Goal: Task Accomplishment & Management: Manage account settings

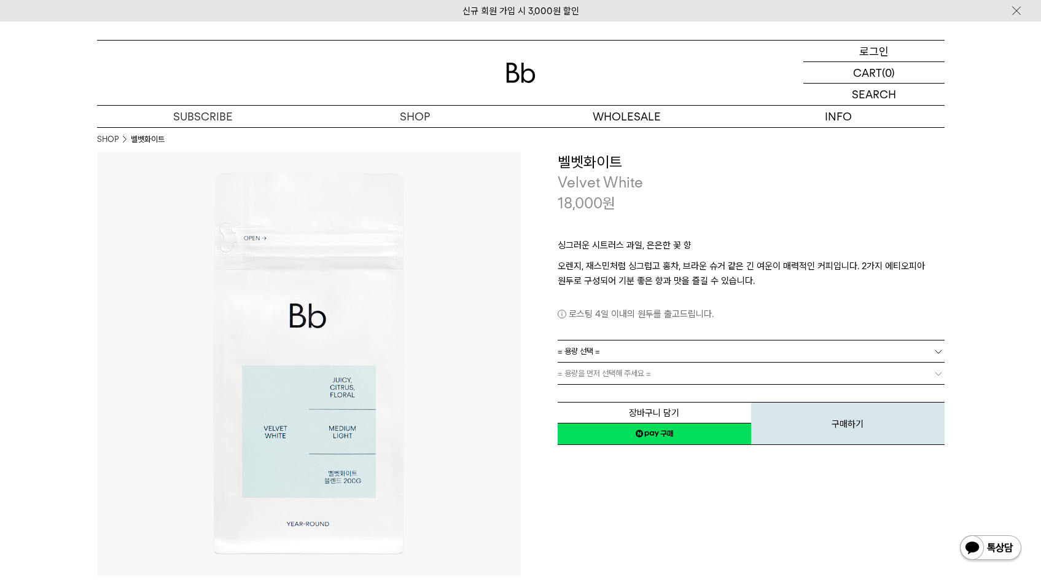
click at [886, 57] on p "로그인" at bounding box center [874, 51] width 29 height 21
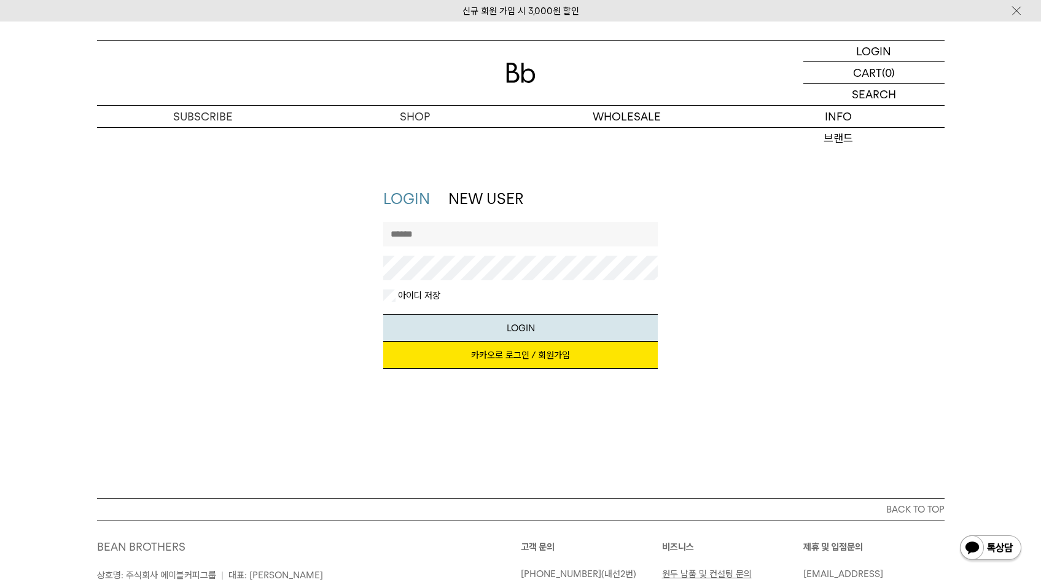
click at [540, 354] on link "카카오로 로그인 / 회원가입" at bounding box center [520, 355] width 275 height 27
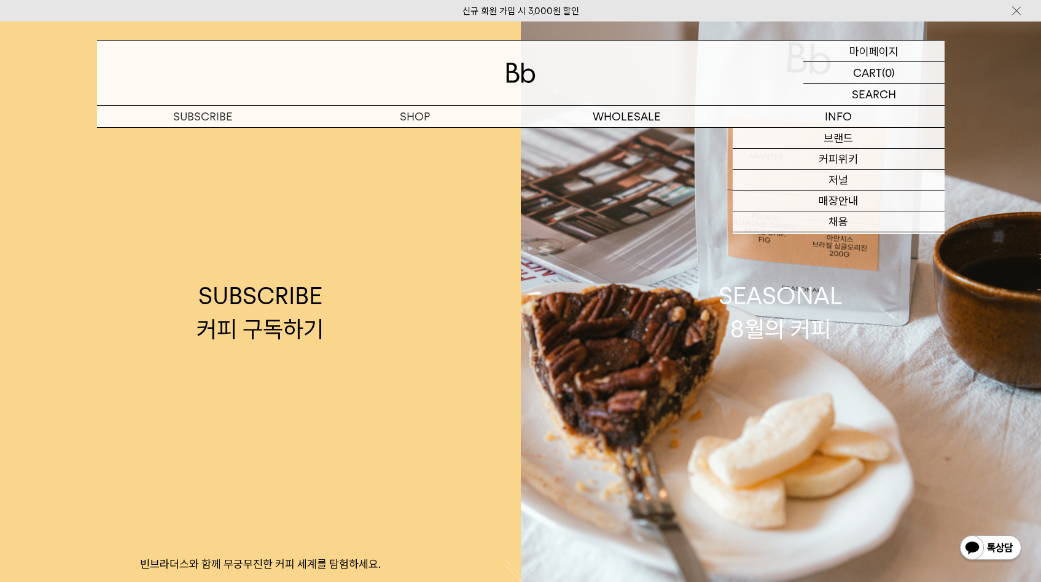
click at [888, 52] on p "마이페이지" at bounding box center [874, 51] width 49 height 21
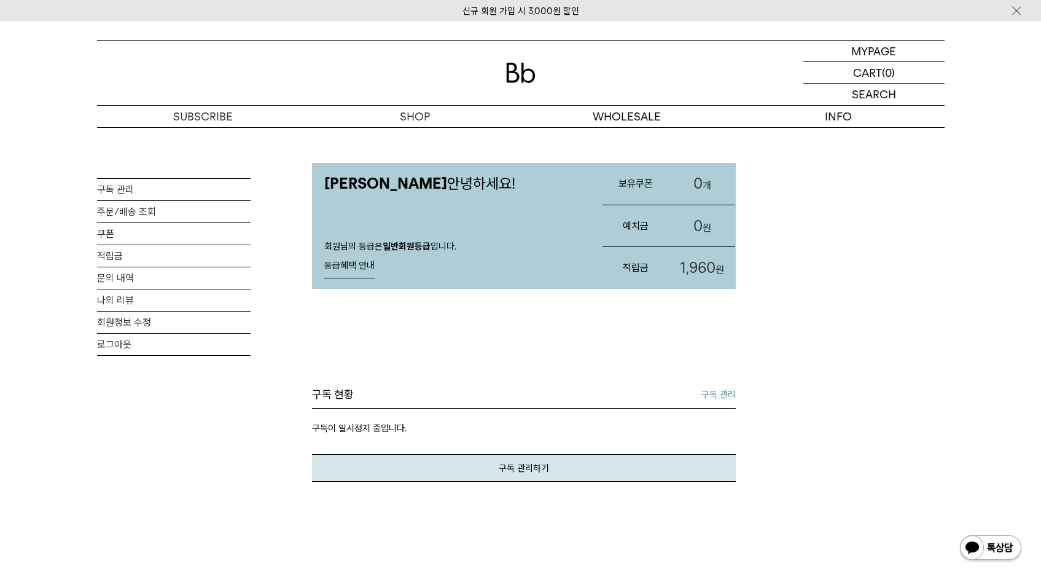
scroll to position [6, 0]
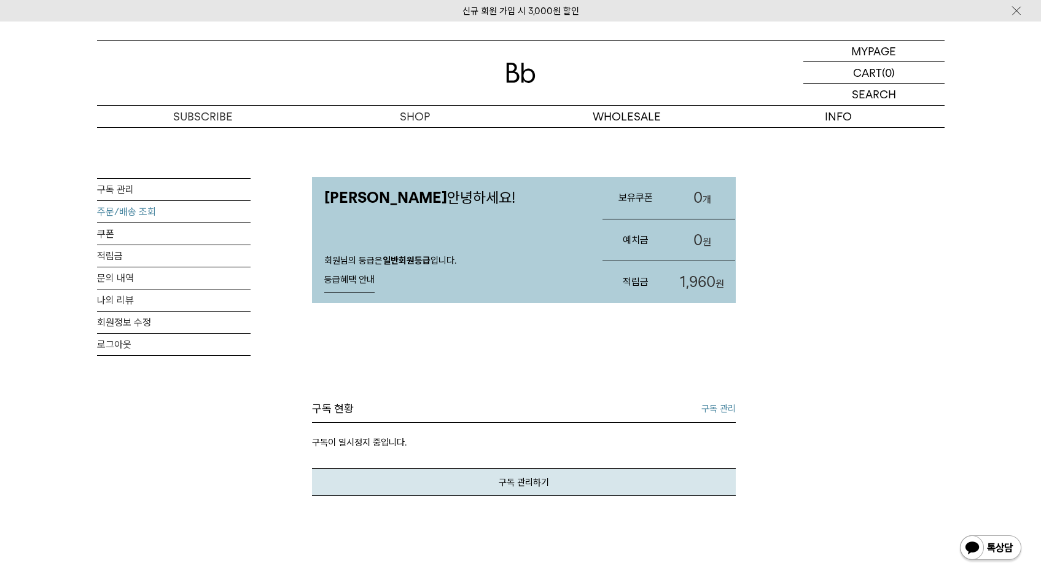
click at [128, 215] on link "주문/배송 조회" at bounding box center [174, 212] width 154 height 22
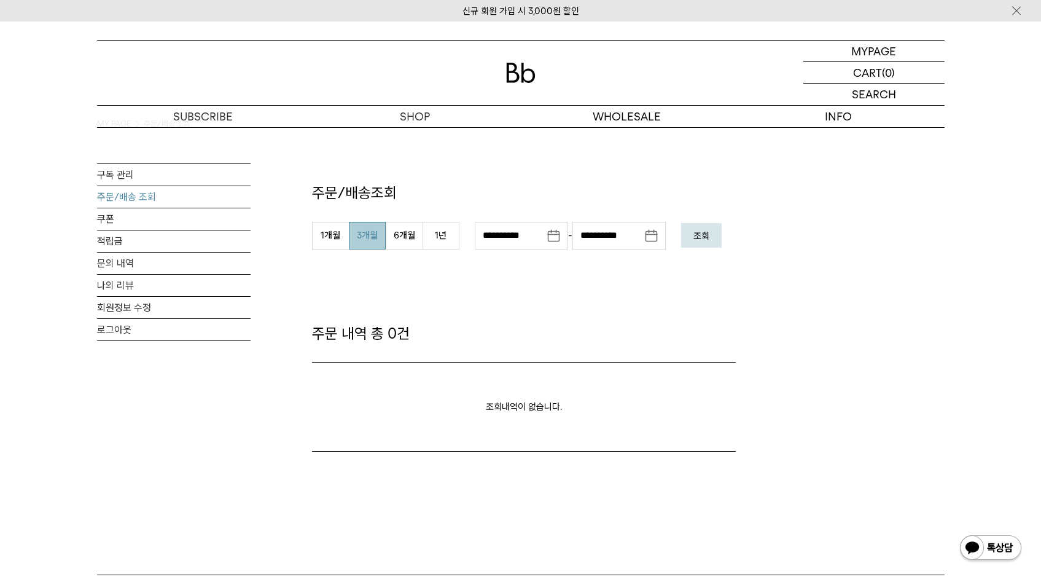
click at [365, 237] on button "3개월" at bounding box center [367, 236] width 37 height 28
type input "**********"
click at [704, 244] on button "조회" at bounding box center [701, 235] width 41 height 25
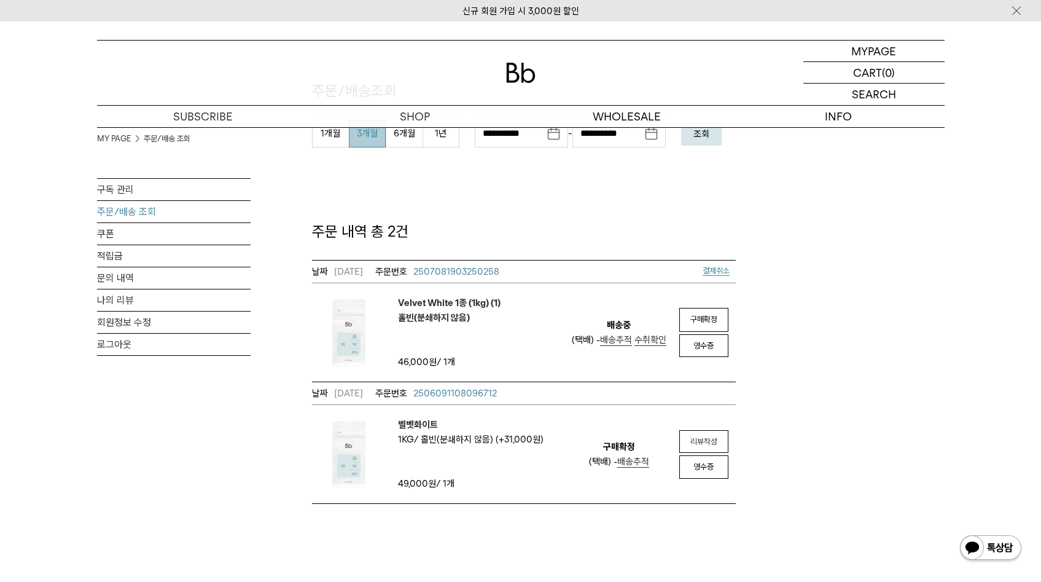
scroll to position [143, 0]
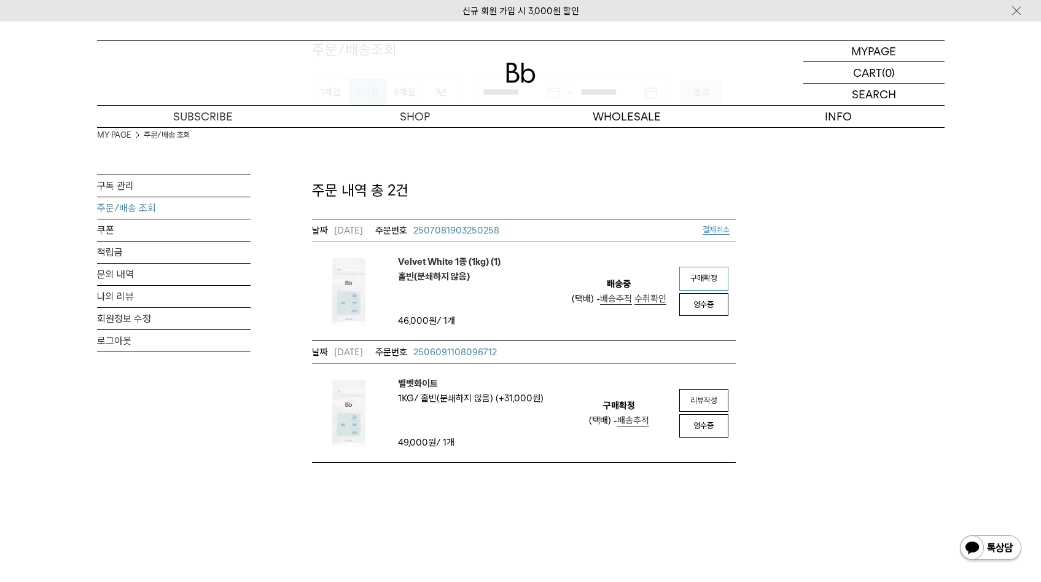
click at [710, 281] on span "구매확정" at bounding box center [704, 277] width 27 height 9
click at [125, 184] on link "구독 관리" at bounding box center [174, 186] width 154 height 22
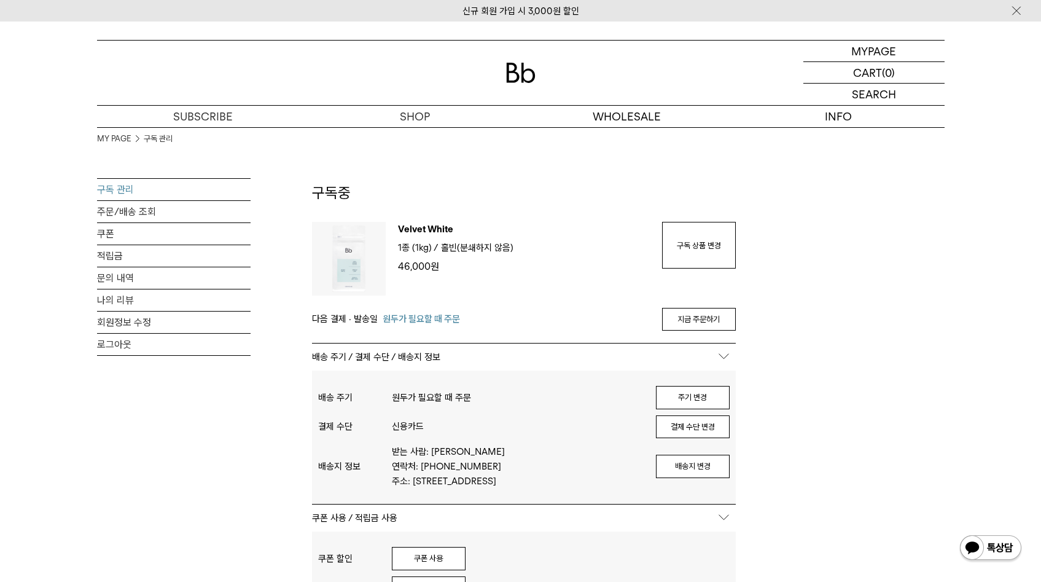
click at [413, 229] on p "Velvet White" at bounding box center [524, 231] width 252 height 18
click at [367, 243] on img at bounding box center [349, 259] width 74 height 74
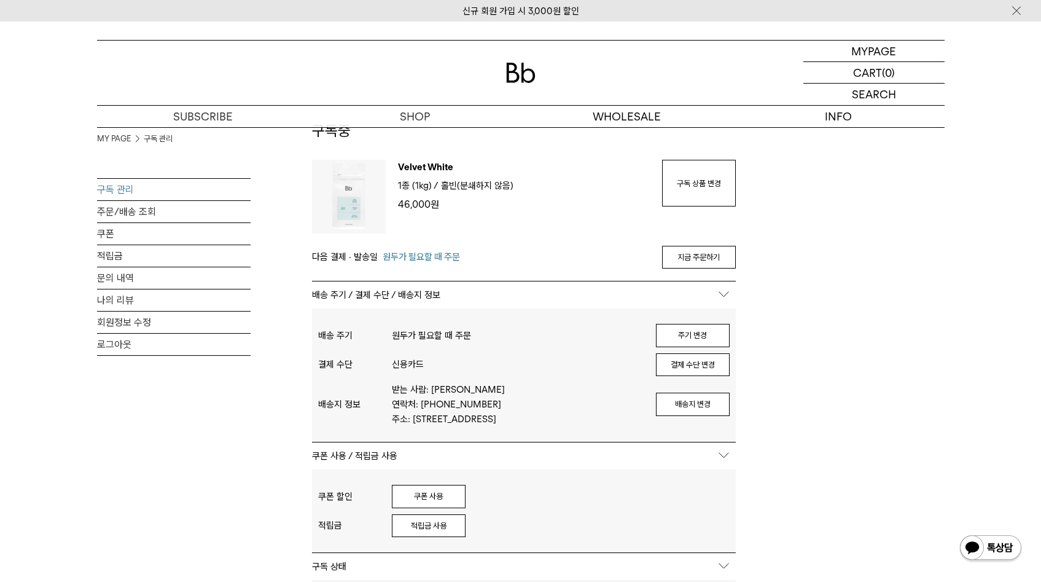
scroll to position [61, 0]
click at [133, 234] on link "쿠폰" at bounding box center [174, 234] width 154 height 22
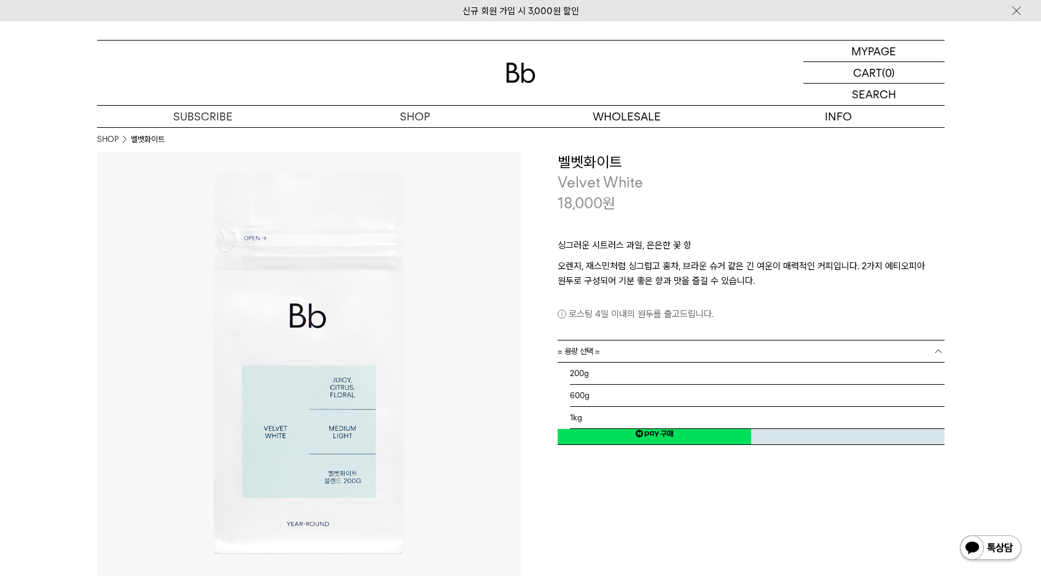
click at [589, 356] on span "= 용량 선택 =" at bounding box center [579, 351] width 42 height 22
click at [595, 412] on li "1kg" at bounding box center [757, 418] width 375 height 22
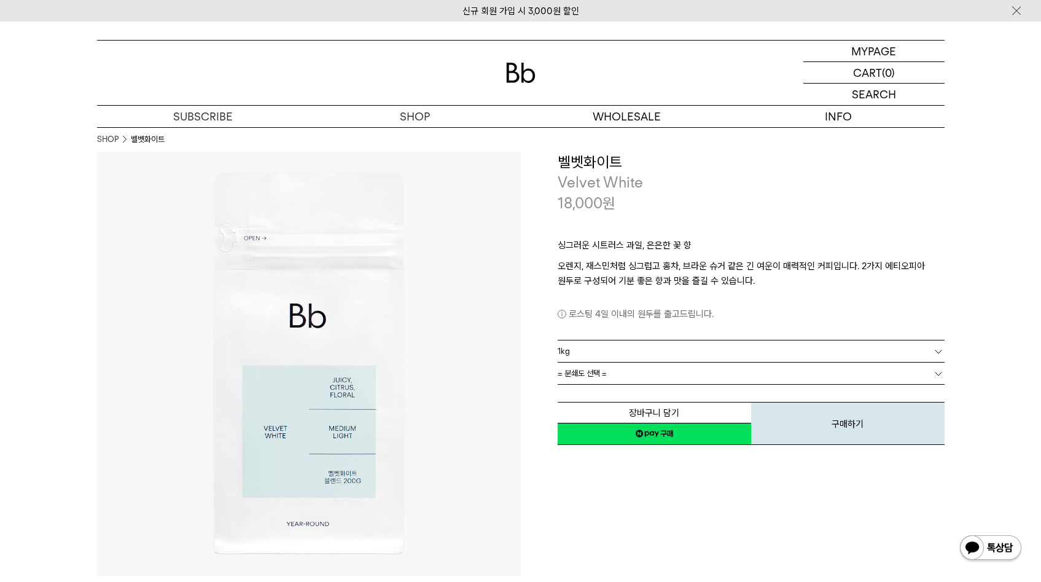
click at [595, 379] on span "= 분쇄도 선택 =" at bounding box center [582, 373] width 49 height 22
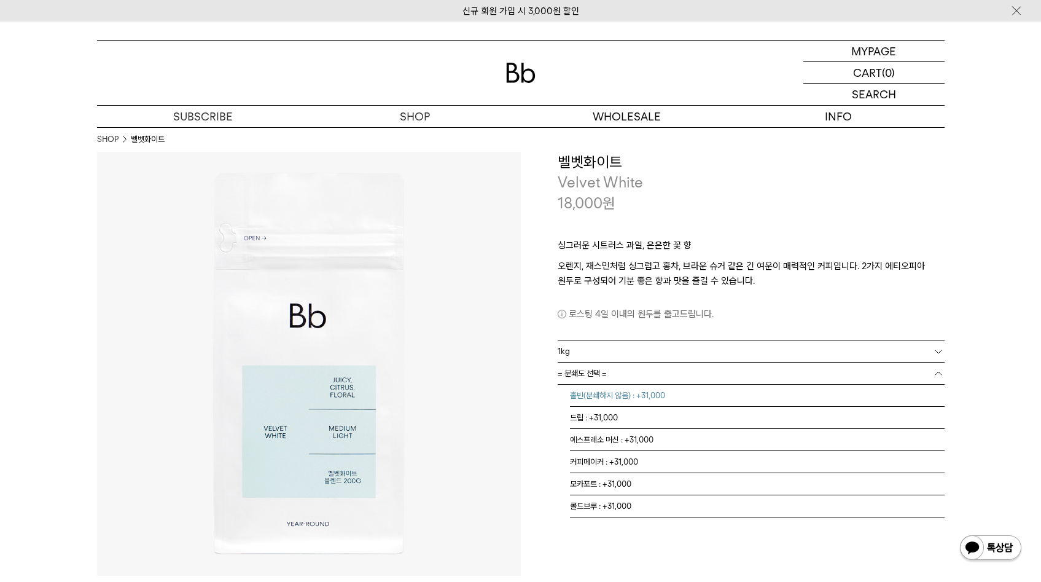
click at [597, 396] on li "홀빈(분쇄하지 않음) : +31,000" at bounding box center [757, 396] width 375 height 22
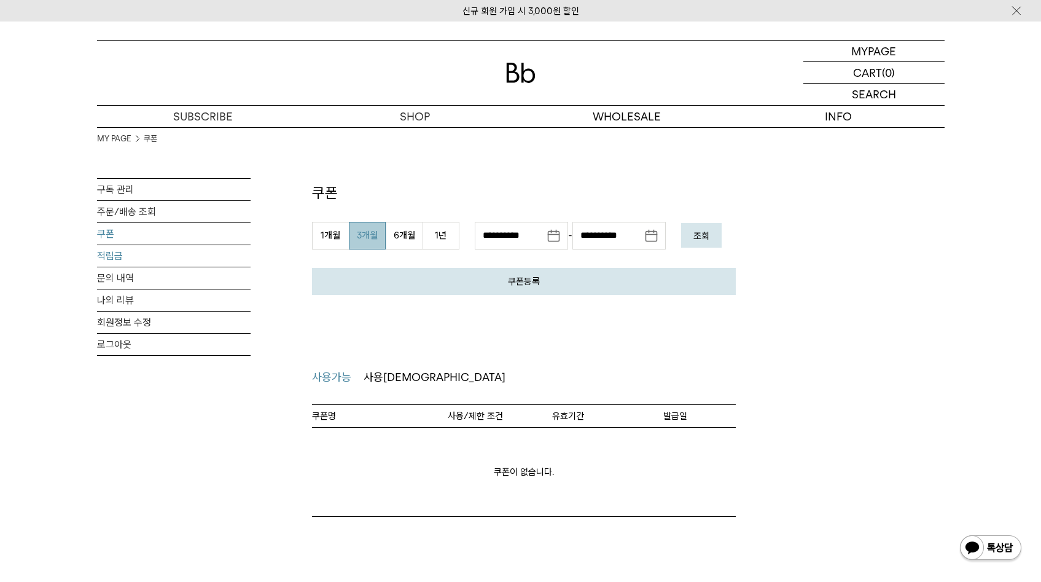
click at [129, 260] on link "적립금" at bounding box center [174, 256] width 154 height 22
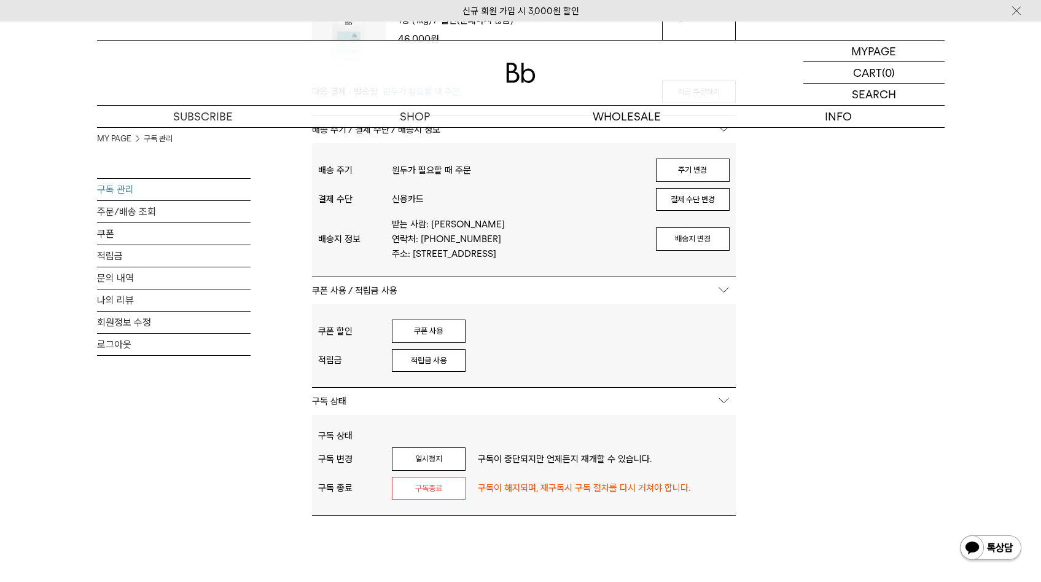
scroll to position [42, 0]
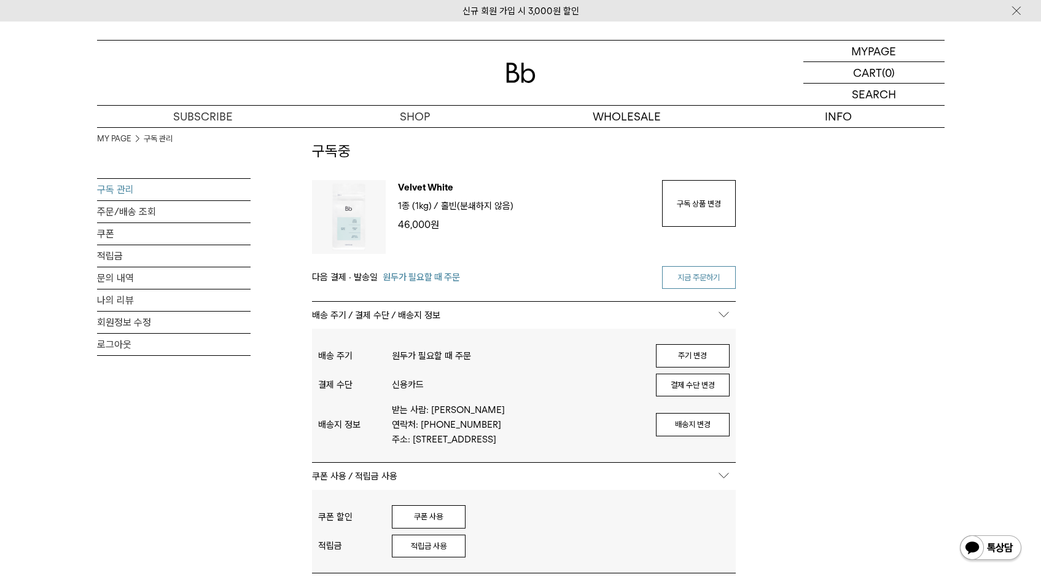
click at [699, 281] on link "지금 주문하기" at bounding box center [699, 277] width 74 height 23
click at [694, 391] on button "결제 수단 변경" at bounding box center [693, 385] width 74 height 23
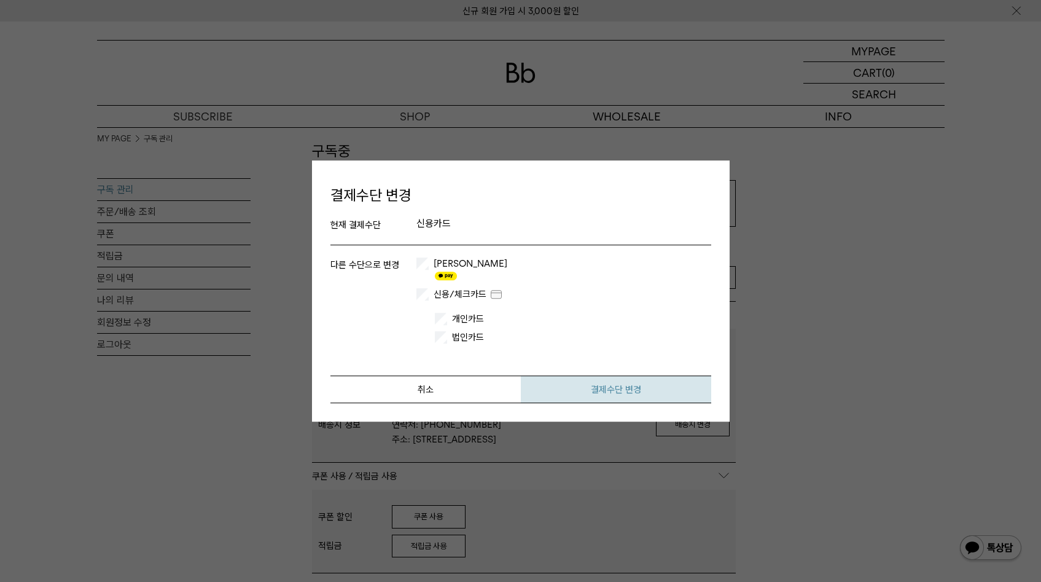
click at [583, 388] on button "결제수단 변경" at bounding box center [616, 389] width 190 height 28
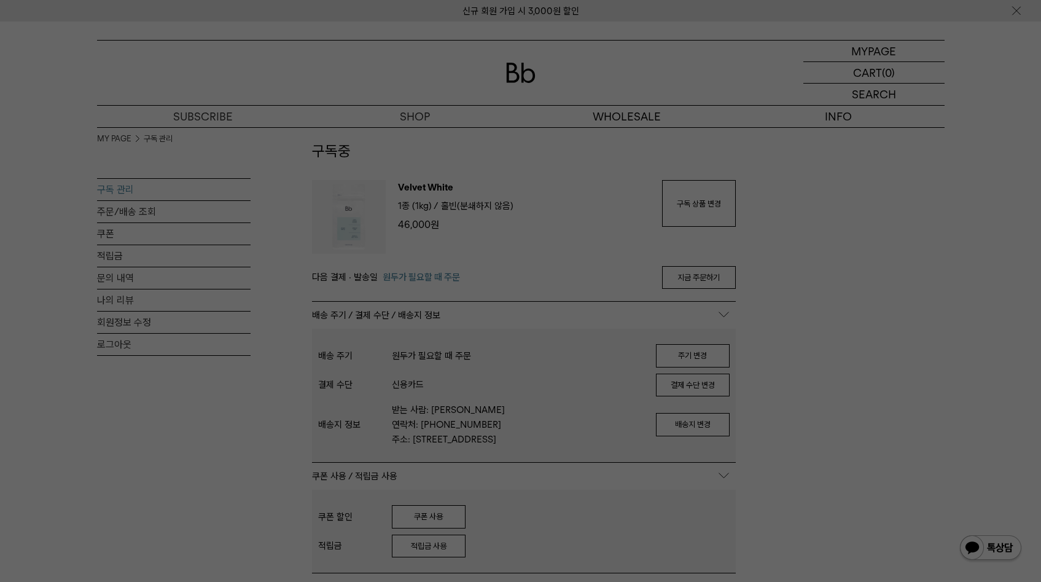
scroll to position [0, 0]
